Goal: Transaction & Acquisition: Purchase product/service

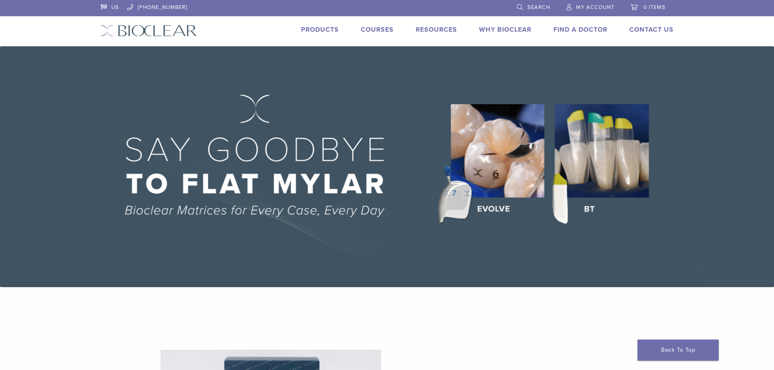
click at [323, 28] on link "Products" at bounding box center [320, 30] width 38 height 8
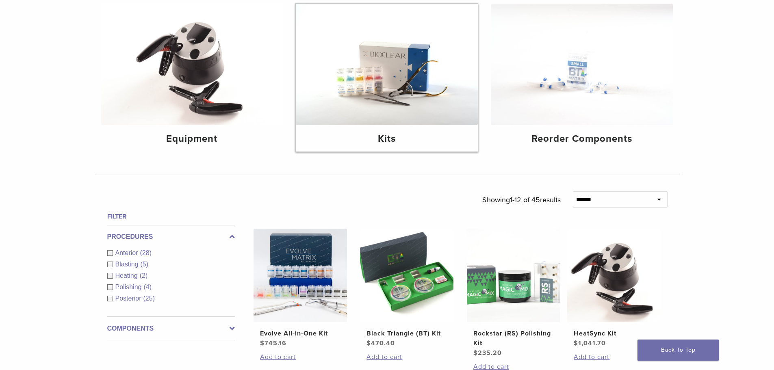
scroll to position [122, 0]
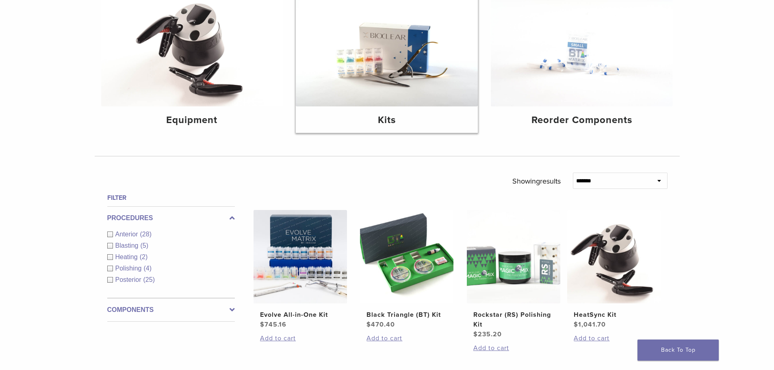
click at [378, 88] on img at bounding box center [387, 45] width 182 height 121
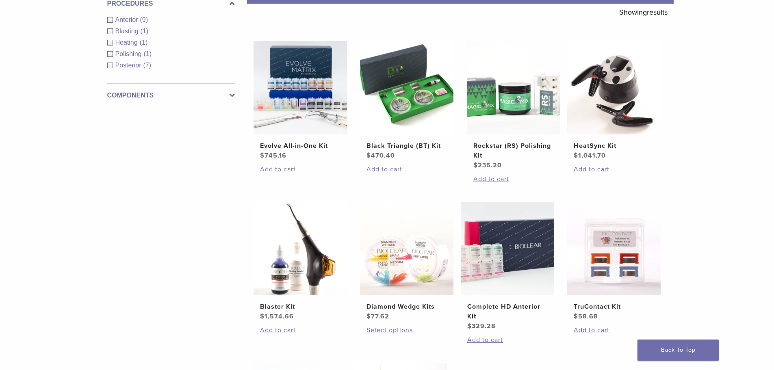
scroll to position [162, 0]
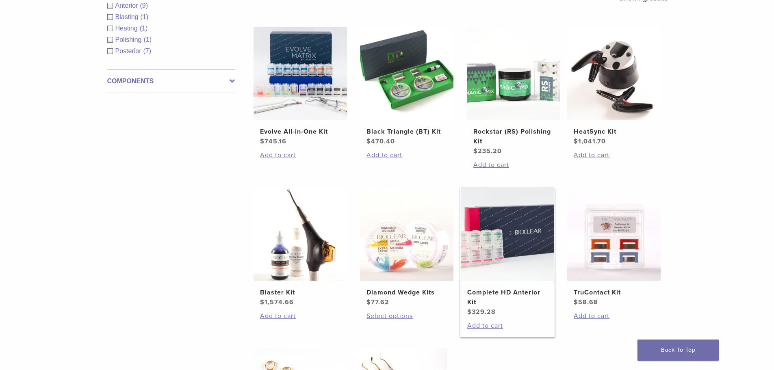
click at [499, 237] on img at bounding box center [507, 234] width 93 height 93
